Goal: Information Seeking & Learning: Understand process/instructions

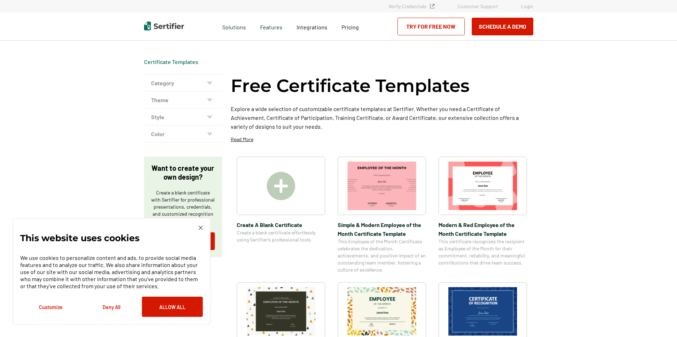
click at [391, 198] on img at bounding box center [382, 186] width 69 height 48
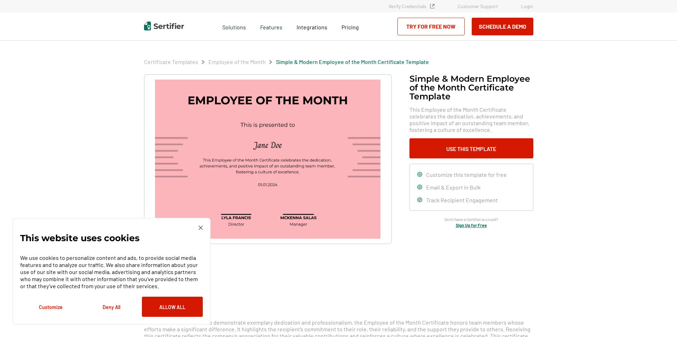
click at [326, 265] on div at bounding box center [268, 177] width 248 height 207
click at [199, 224] on div "This website uses cookies We use cookies to personalize content and ads, to pro…" at bounding box center [111, 271] width 198 height 107
click at [200, 227] on img at bounding box center [201, 228] width 4 height 4
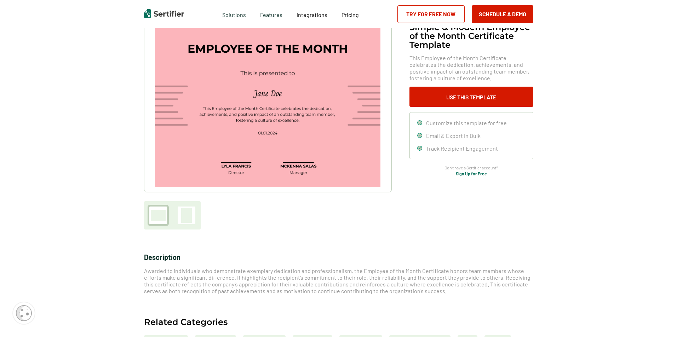
scroll to position [35, 0]
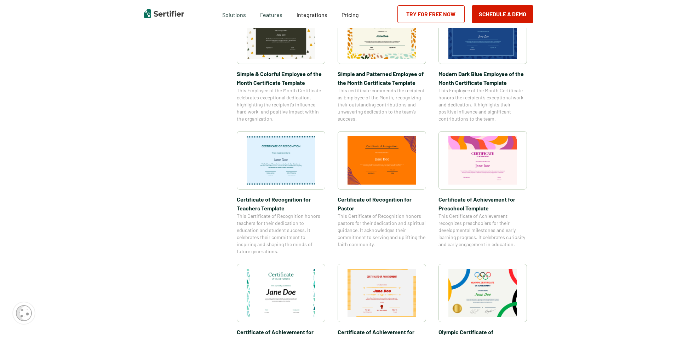
scroll to position [319, 0]
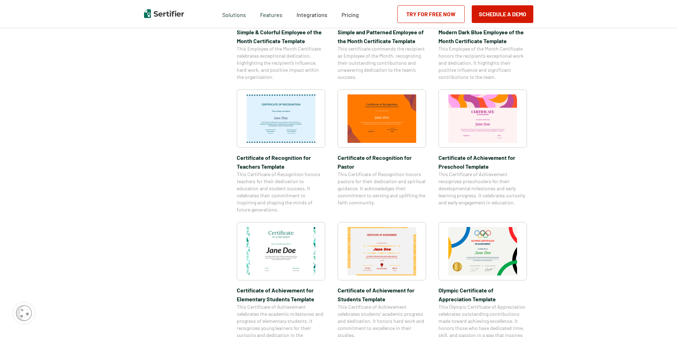
click at [300, 268] on img at bounding box center [281, 251] width 69 height 48
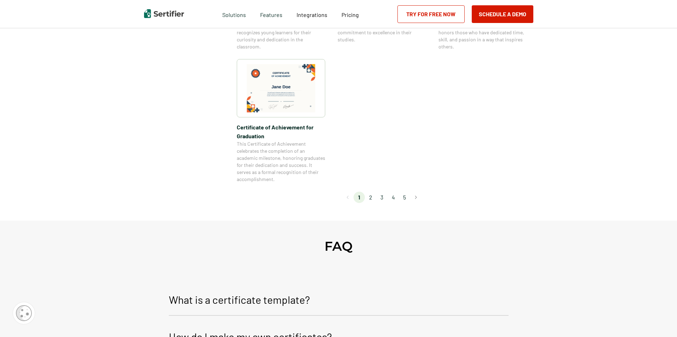
scroll to position [672, 0]
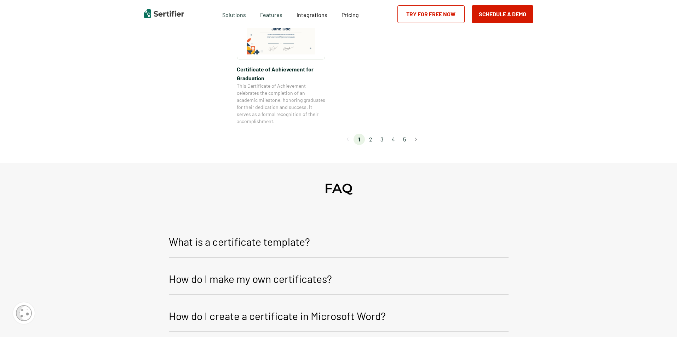
click at [256, 276] on p "How do I make my own certificates?" at bounding box center [250, 278] width 163 height 17
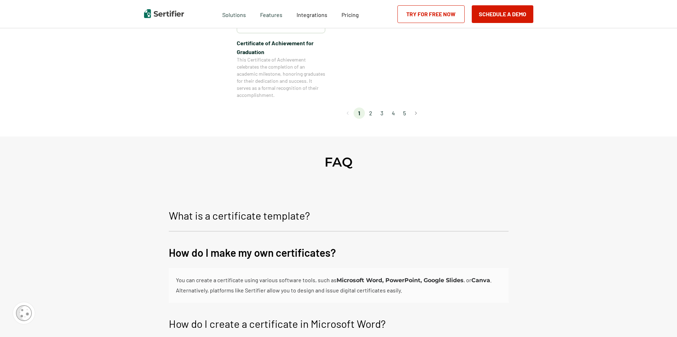
scroll to position [743, 0]
